Goal: Task Accomplishment & Management: Manage account settings

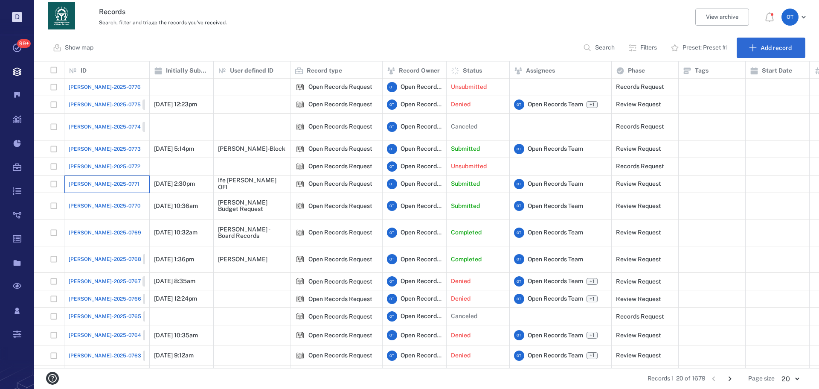
click at [98, 175] on div "[PERSON_NAME]-2025-0771" at bounding box center [107, 183] width 76 height 17
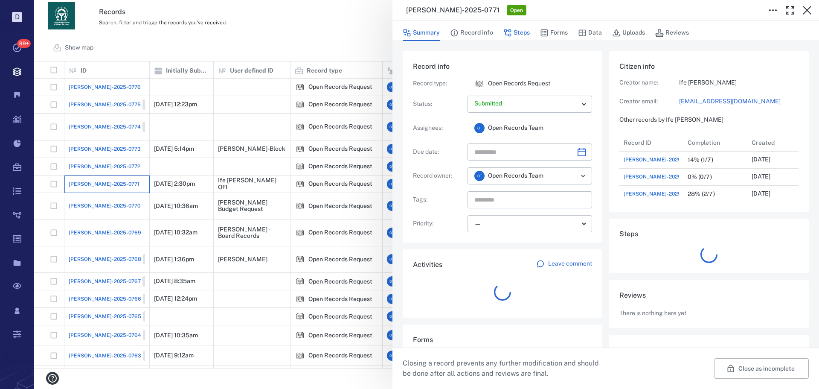
scroll to position [7, 7]
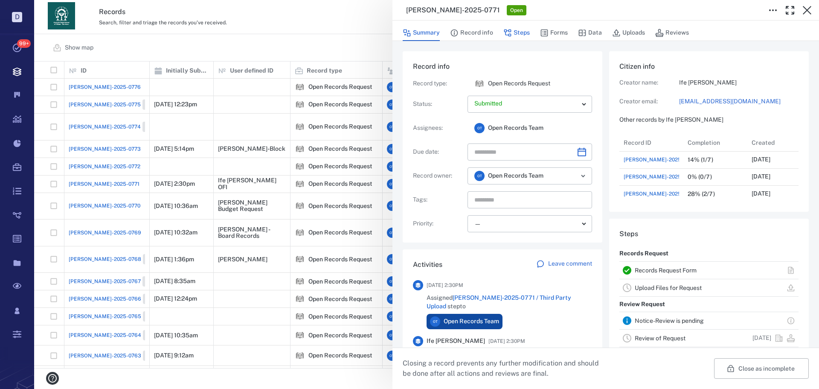
click at [503, 32] on div "Summary Record info Steps Forms Data Uploads Reviews" at bounding box center [606, 32] width 406 height 17
click at [520, 28] on button "Steps" at bounding box center [516, 33] width 26 height 16
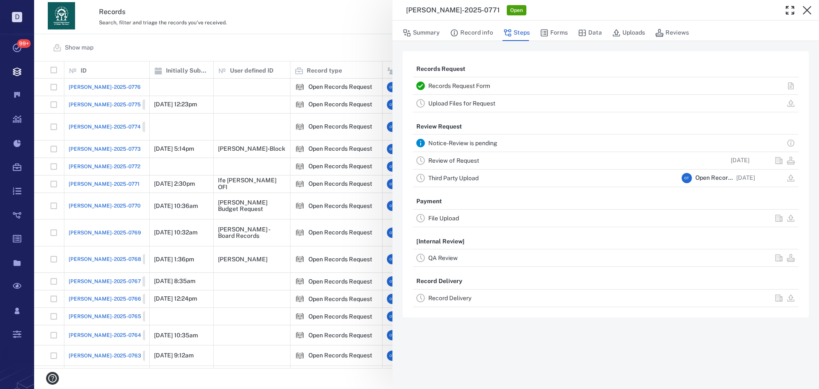
click at [459, 299] on link "Record Delivery" at bounding box center [449, 297] width 43 height 7
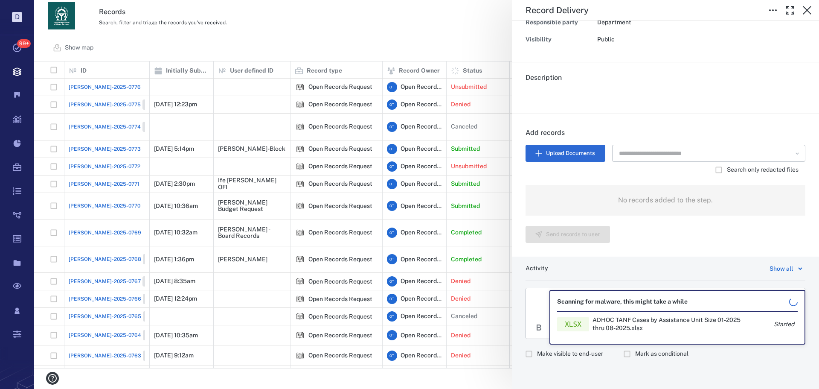
scroll to position [113, 0]
click at [548, 349] on label "Make visible to end-user" at bounding box center [562, 353] width 82 height 16
click at [541, 309] on html at bounding box center [665, 298] width 279 height 21
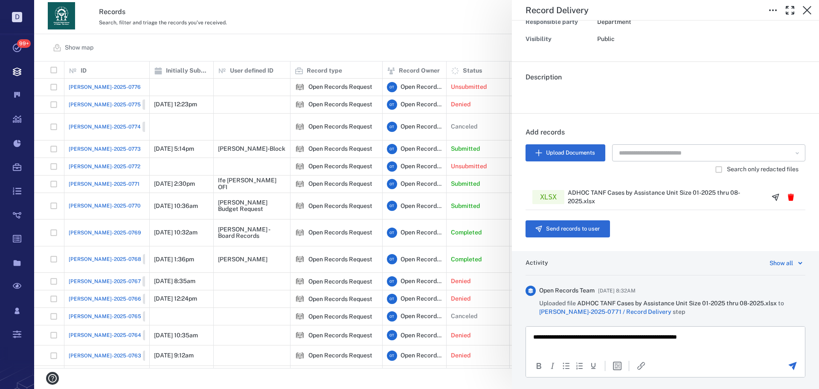
click at [788, 362] on icon "Send the comment" at bounding box center [793, 365] width 10 height 10
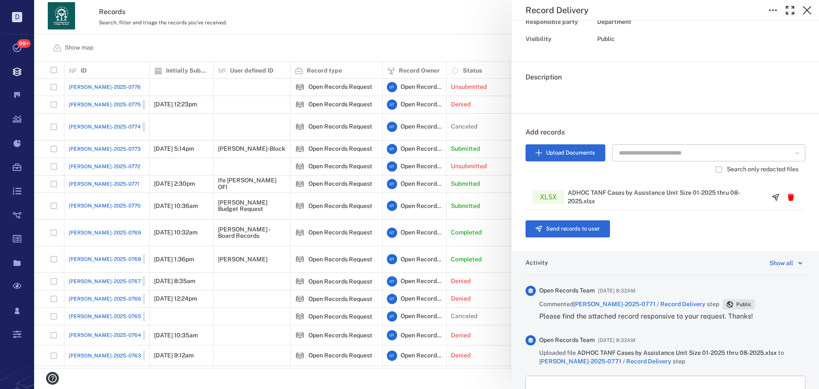
click at [596, 244] on div "Add records Upload Documents ​ Search only redacted files xlsx ADHOC TANF Cases…" at bounding box center [665, 181] width 307 height 137
click at [605, 227] on button "Send records to user" at bounding box center [568, 228] width 84 height 17
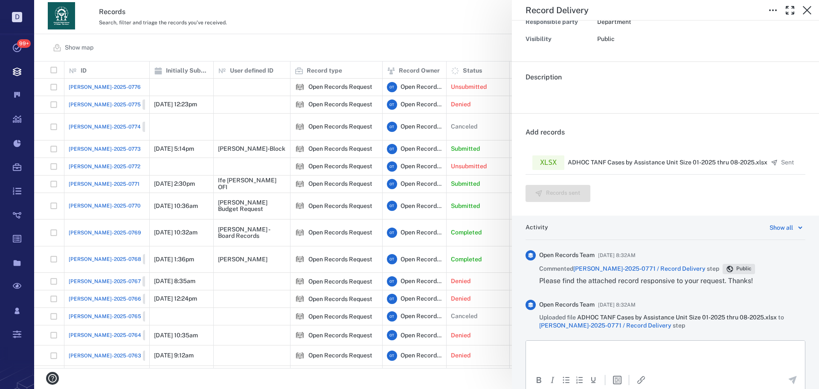
click at [328, 30] on div "Record Delivery Status Complete Type Record delivery Assignee ​ Due date ​ Reco…" at bounding box center [426, 194] width 785 height 389
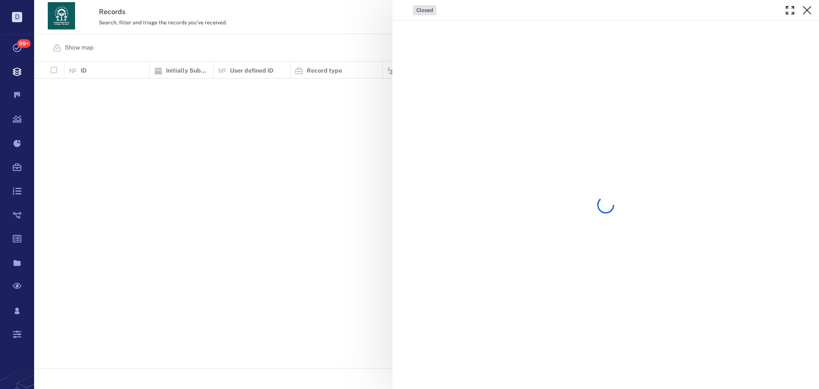
scroll to position [300, 779]
click at [241, 26] on div "Closed" at bounding box center [426, 194] width 785 height 389
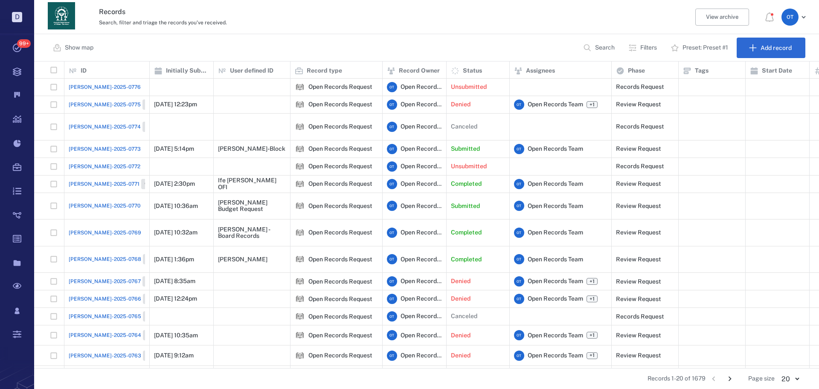
click at [315, 35] on div "Show map Search Filters Preset: Preset #1 Add record" at bounding box center [426, 47] width 785 height 27
